Goal: Register for event/course

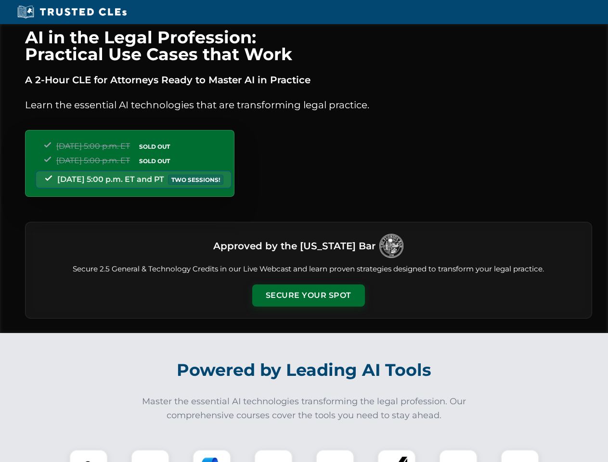
click at [308, 295] on button "Secure Your Spot" at bounding box center [308, 295] width 113 height 22
click at [89, 456] on img at bounding box center [89, 469] width 28 height 28
